Goal: Task Accomplishment & Management: Manage account settings

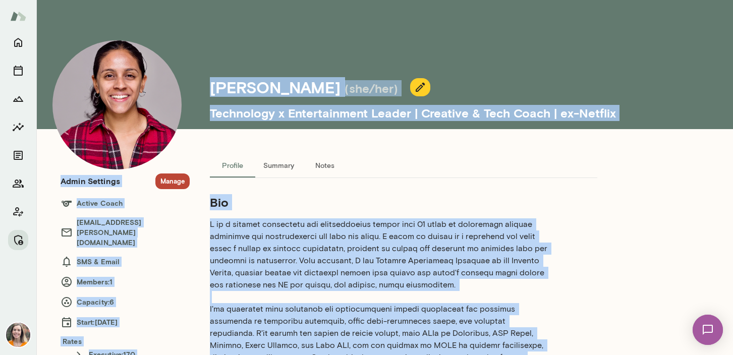
click at [541, 170] on div "Profile Summary Notes" at bounding box center [403, 165] width 387 height 24
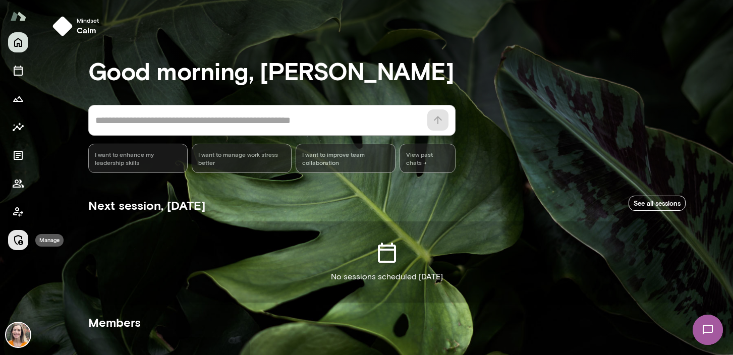
click at [16, 241] on icon "Manage" at bounding box center [18, 240] width 12 height 12
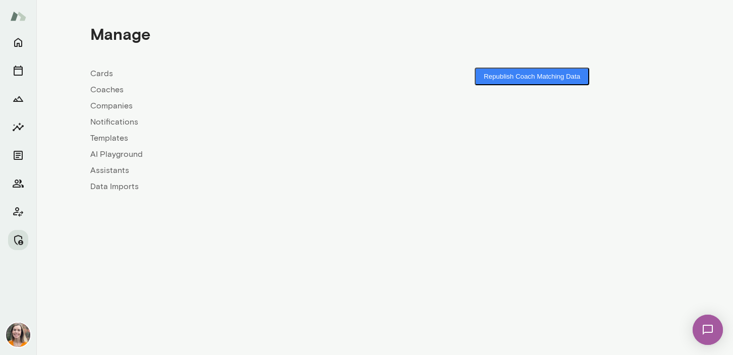
click at [103, 93] on link "Coaches" at bounding box center [237, 90] width 294 height 12
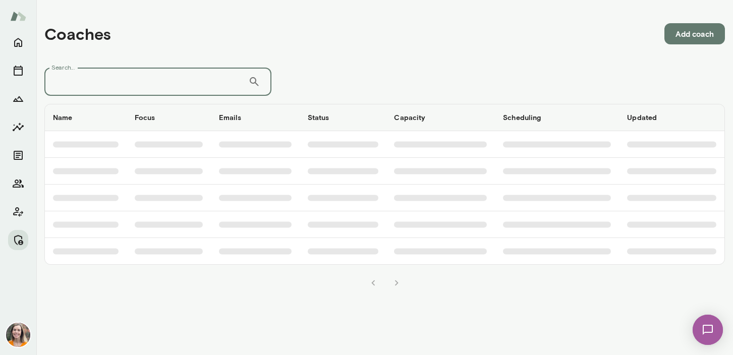
click at [131, 80] on input "Search..." at bounding box center [146, 82] width 204 height 28
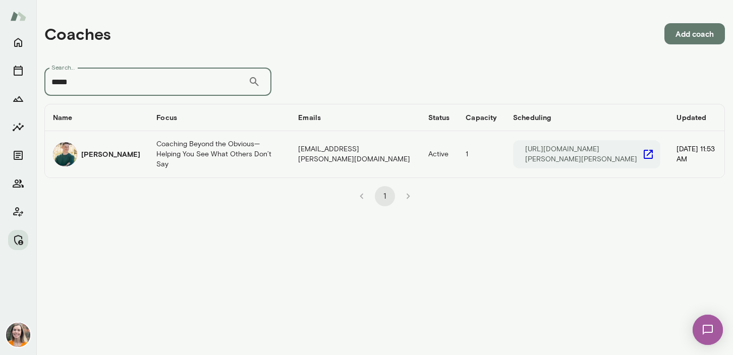
type input "*****"
click at [148, 157] on td "Coaching Beyond the Obvious—Helping You See What Others Don’t Say" at bounding box center [219, 154] width 142 height 46
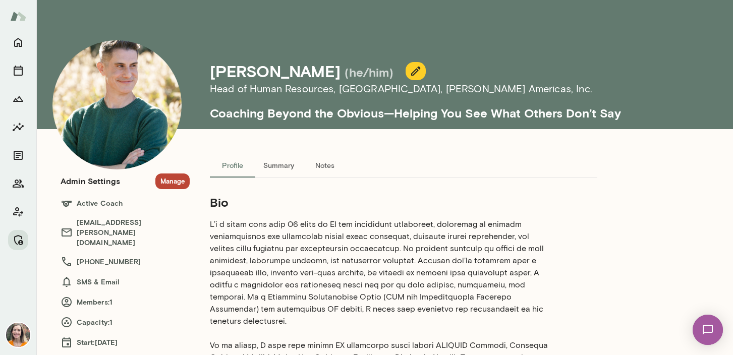
click at [174, 180] on button "Manage" at bounding box center [172, 181] width 34 height 16
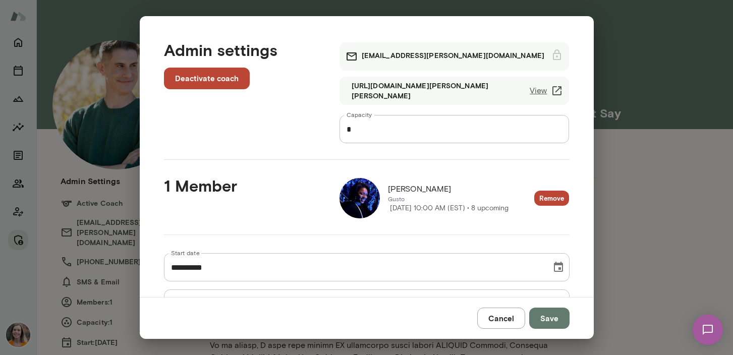
click at [357, 197] on img at bounding box center [359, 198] width 40 height 40
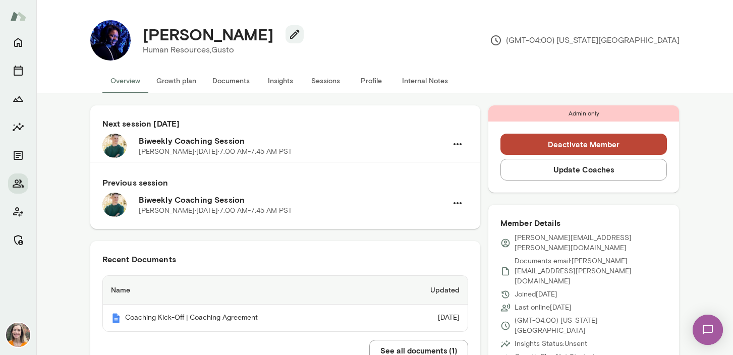
click at [326, 77] on button "Sessions" at bounding box center [325, 81] width 45 height 24
